Goal: Task Accomplishment & Management: Manage account settings

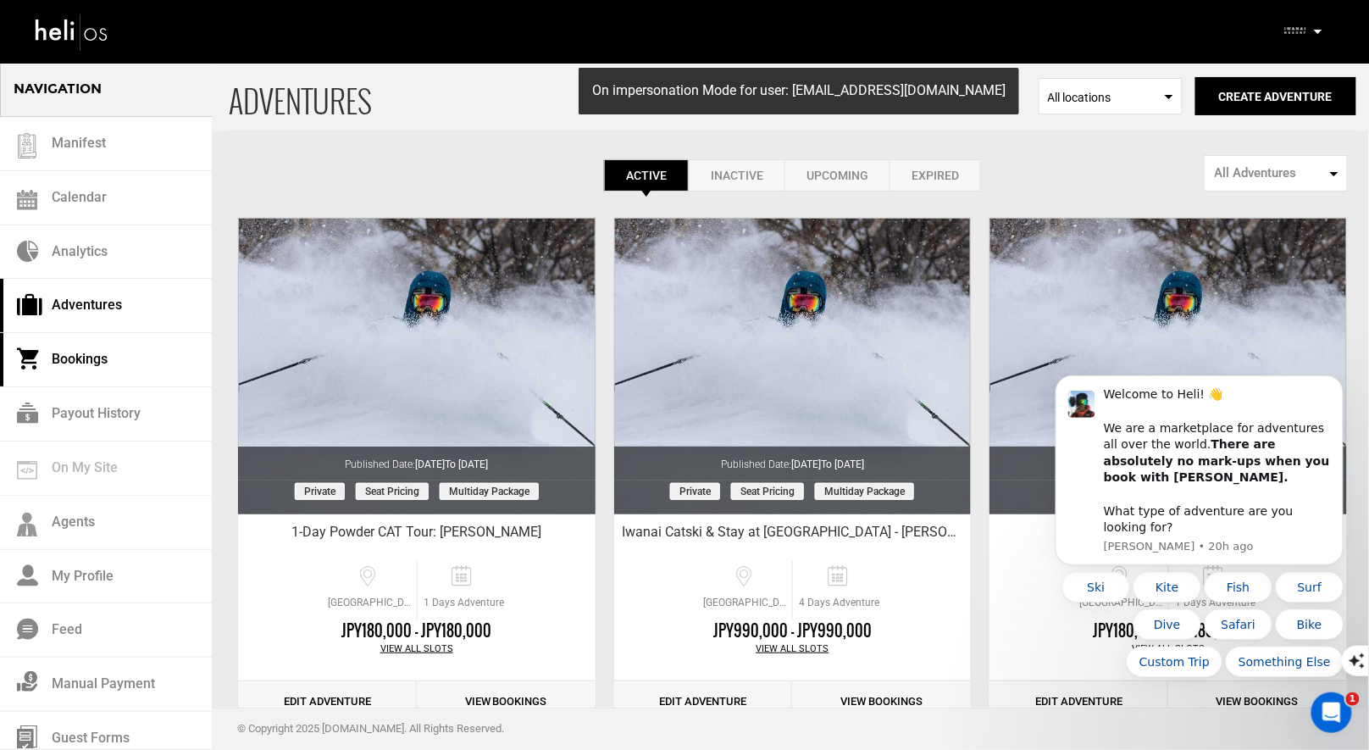
click at [66, 359] on link "Bookings" at bounding box center [106, 360] width 212 height 54
